Goal: Task Accomplishment & Management: Complete application form

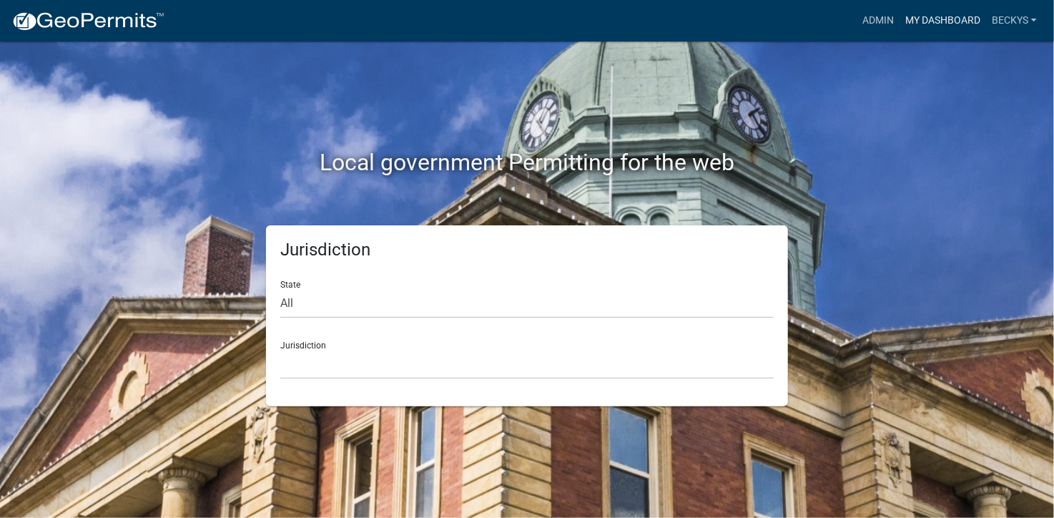
click at [926, 19] on link "My Dashboard" at bounding box center [942, 20] width 86 height 27
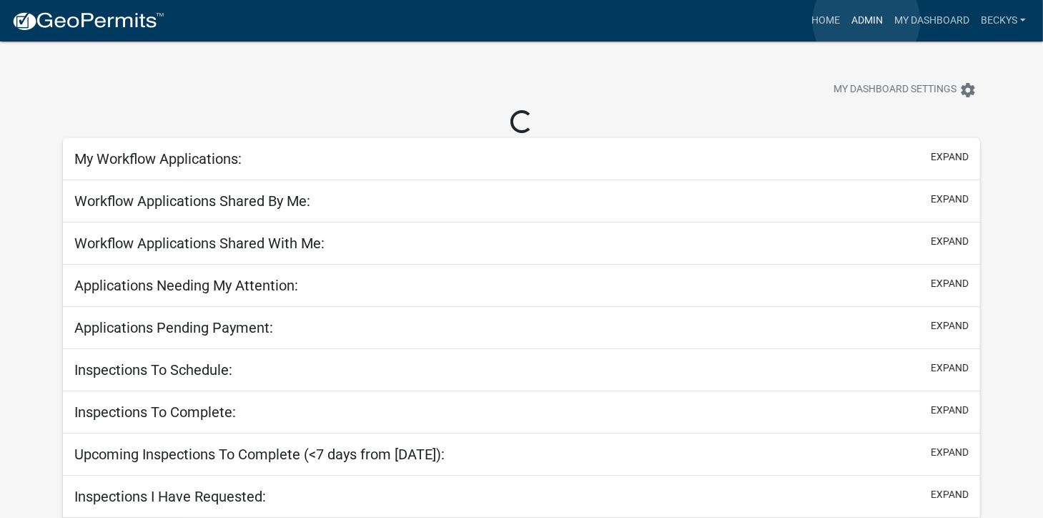
click at [866, 21] on link "Admin" at bounding box center [867, 20] width 43 height 27
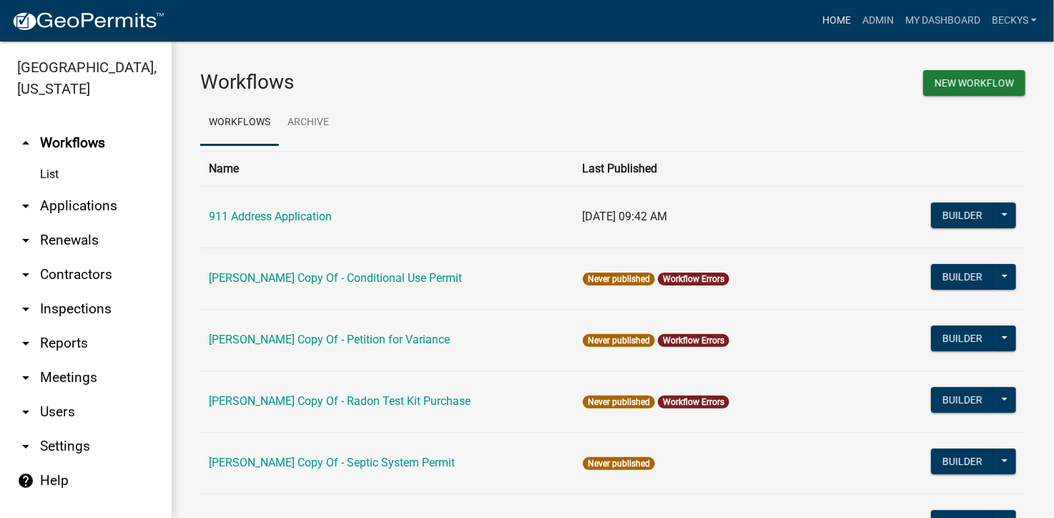
click at [819, 21] on link "Home" at bounding box center [836, 20] width 40 height 27
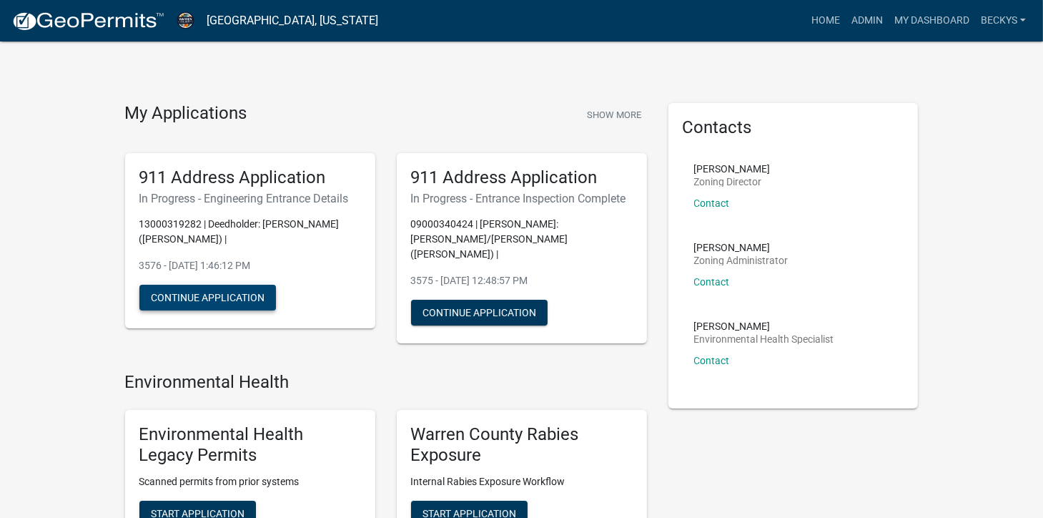
click at [225, 291] on button "Continue Application" at bounding box center [207, 298] width 137 height 26
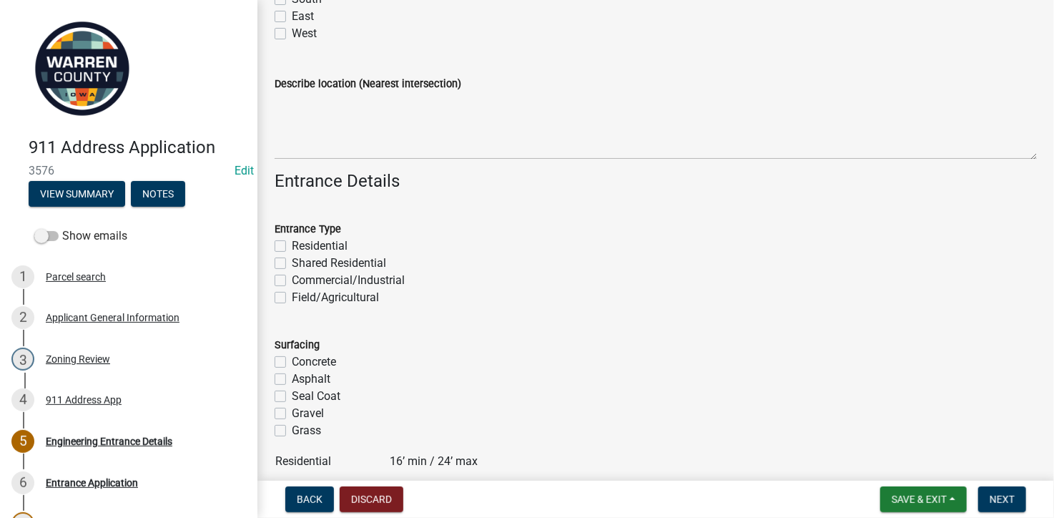
scroll to position [413, 0]
click at [89, 359] on div "Zoning Review" at bounding box center [78, 359] width 64 height 10
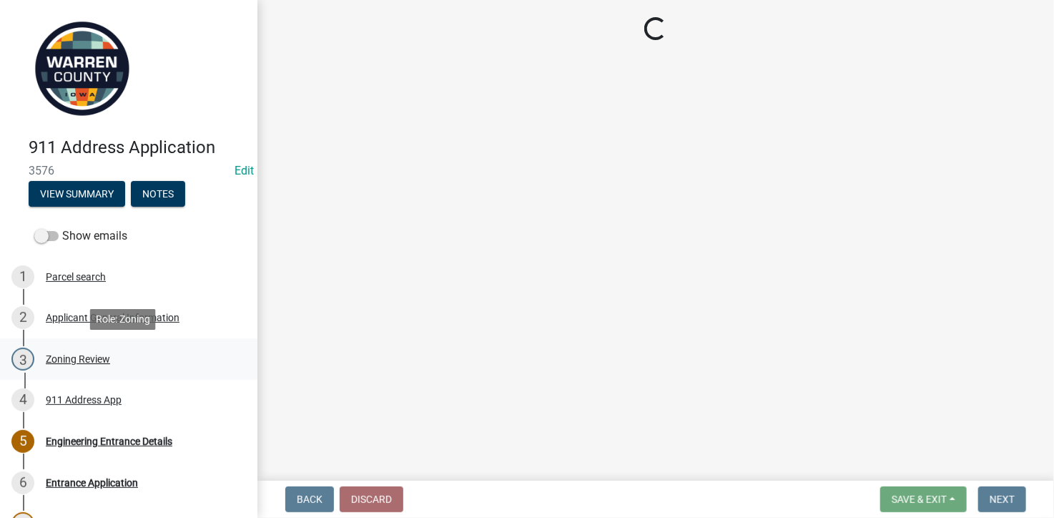
scroll to position [0, 0]
select select "7f4095c2-83bb-4a30-93d4-5d4474f33330"
select select "22a6182a-d017-4f21-baaa-b72378e2c786"
select select "ace9acd7-8034-4534-aef2-851af8cb1f05"
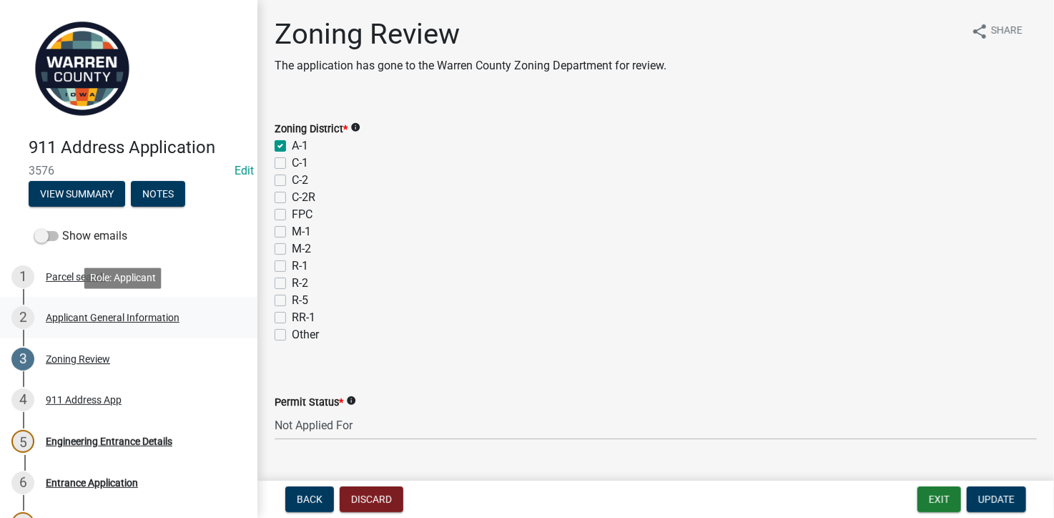
click at [77, 315] on div "Applicant General Information" at bounding box center [113, 317] width 134 height 10
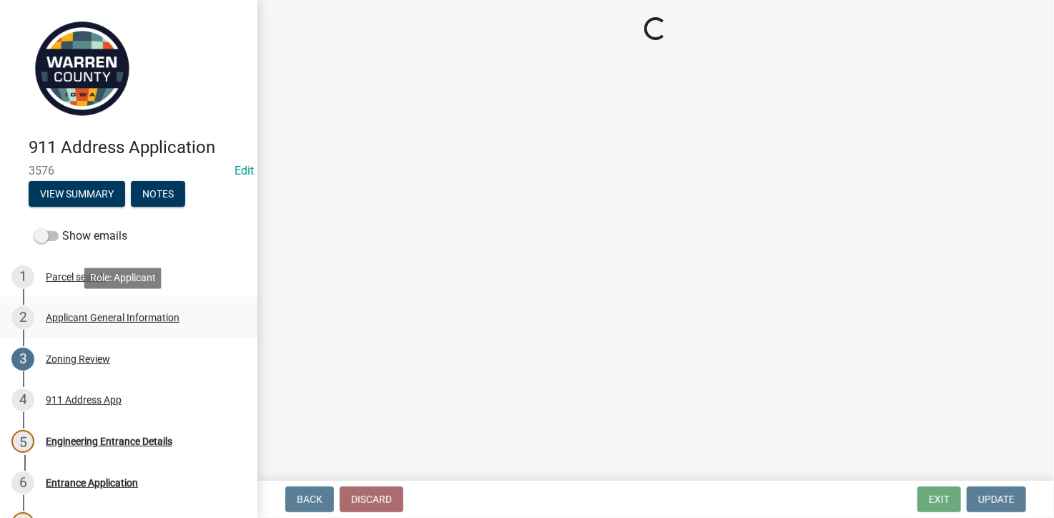
select select "62e05361-9b1f-4f6e-9af6-30ebbe0e033e"
select select "e737447e-0fc6-4fe1-ad37-e9049281add7"
